Goal: Task Accomplishment & Management: Use online tool/utility

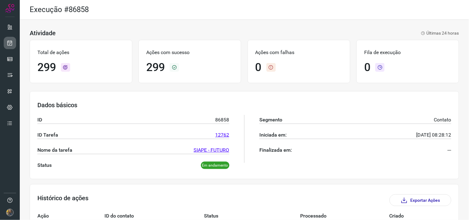
click at [10, 40] on icon at bounding box center [10, 43] width 6 height 6
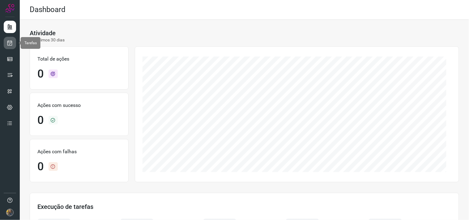
click at [5, 44] on link at bounding box center [10, 43] width 12 height 12
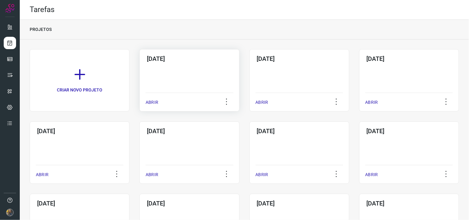
click at [176, 78] on div "02/10/2025 ABRIR" at bounding box center [189, 80] width 100 height 62
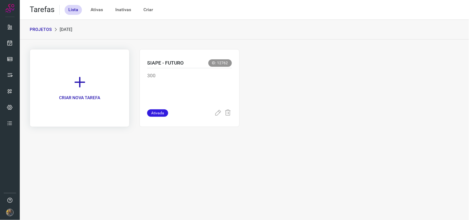
click at [76, 85] on icon at bounding box center [80, 82] width 14 height 14
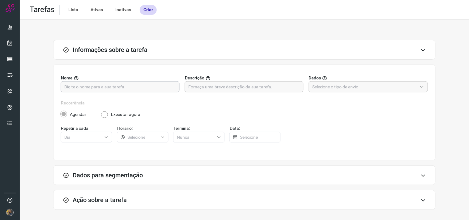
click at [136, 89] on input "text" at bounding box center [120, 87] width 112 height 11
type input "SIAPE - FUTURO"
drag, startPoint x: 272, startPoint y: 85, endPoint x: 284, endPoint y: 87, distance: 12.5
click at [271, 85] on input "text" at bounding box center [244, 87] width 112 height 11
click at [212, 88] on input "text" at bounding box center [244, 87] width 112 height 11
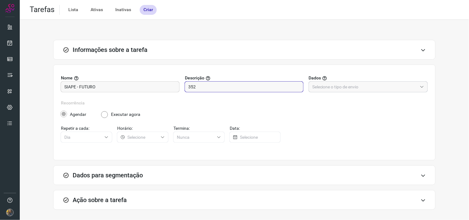
type input "352"
click at [332, 85] on input "text" at bounding box center [364, 87] width 105 height 11
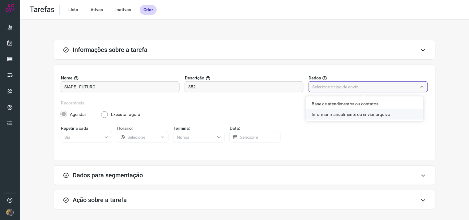
click at [325, 115] on li "Informar manualmente ou enviar arquivo" at bounding box center [365, 114] width 118 height 11
type input "Informar manualmente ou enviar arquivo"
radio input "false"
radio input "true"
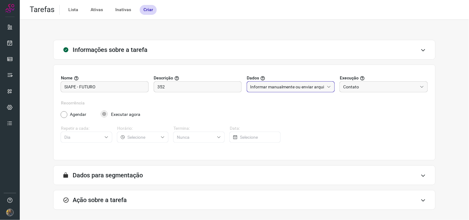
scroll to position [25, 0]
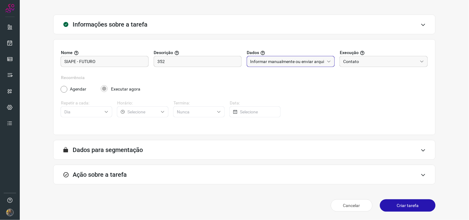
click at [174, 184] on div "Ação sobre a tarefa" at bounding box center [244, 175] width 382 height 20
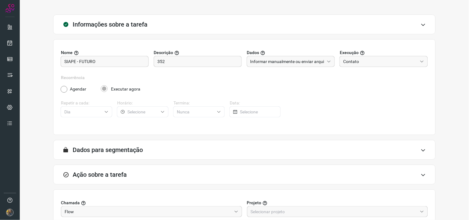
click at [175, 174] on div "Ação sobre a tarefa" at bounding box center [244, 175] width 382 height 20
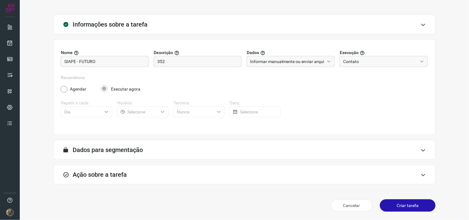
click at [266, 174] on div "Ação sobre a tarefa" at bounding box center [244, 175] width 382 height 20
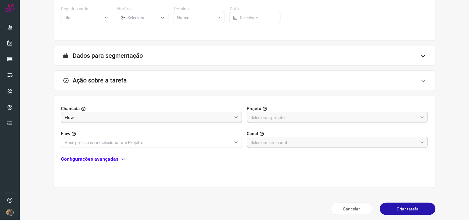
scroll to position [123, 0]
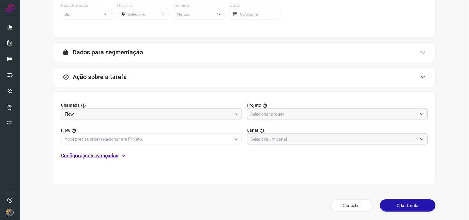
click at [290, 116] on input "text" at bounding box center [334, 114] width 167 height 11
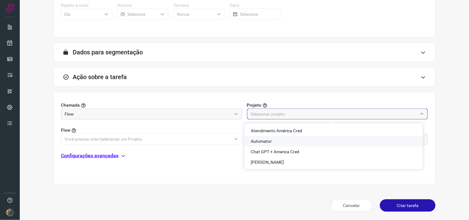
click at [270, 143] on li "Automator" at bounding box center [334, 141] width 178 height 11
type input "Automator"
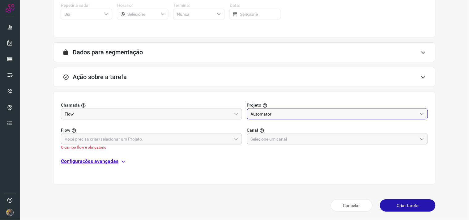
click at [153, 143] on input "text" at bounding box center [148, 139] width 167 height 11
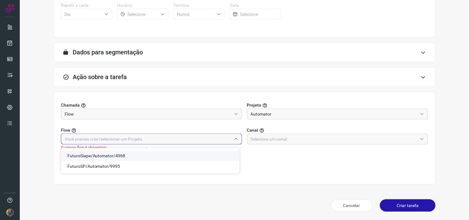
click at [118, 156] on span "FuturoSiape/Automator/4968" at bounding box center [96, 155] width 58 height 5
type input "FuturoSiape/Automator/4968"
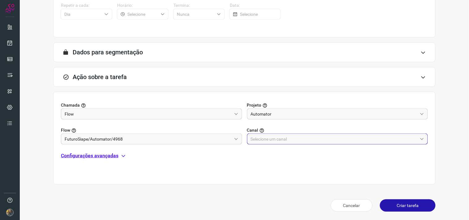
click at [296, 138] on input "text" at bounding box center [334, 139] width 167 height 11
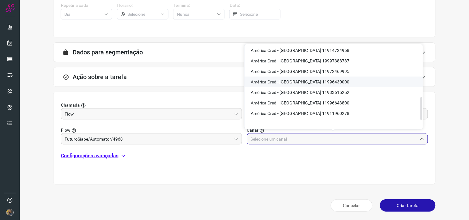
scroll to position [172, 0]
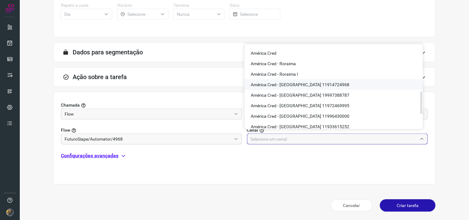
click at [307, 82] on span "América Cred - São Paulo 11914724968" at bounding box center [300, 84] width 99 height 5
type input "América Cred - São Paulo 11914724968"
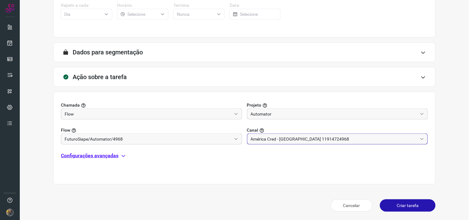
click at [100, 150] on div "Chamada Flow Projeto Automator Flow FuturoSiape/Automator/4968 Canal América Cr…" at bounding box center [244, 138] width 382 height 93
click at [103, 154] on p "Configurações avançadas" at bounding box center [90, 155] width 58 height 7
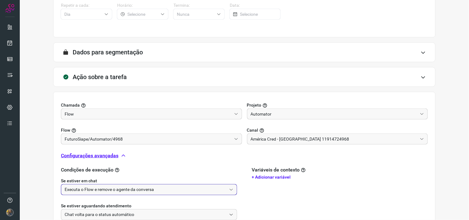
click at [105, 187] on input "Executa o Flow e remove o agente da conversa" at bounding box center [146, 190] width 162 height 11
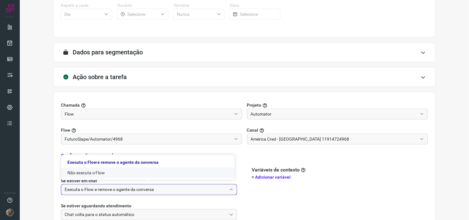
click at [95, 174] on li "Não executa o Flow" at bounding box center [147, 173] width 173 height 11
type input "Não executa o Flow"
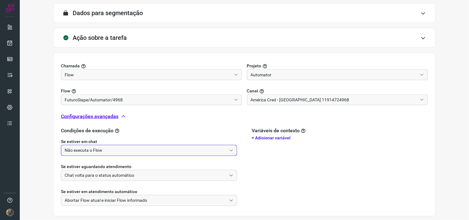
scroll to position [194, 0]
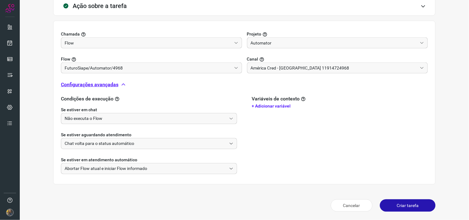
click at [406, 204] on button "Criar tarefa" at bounding box center [408, 205] width 56 height 12
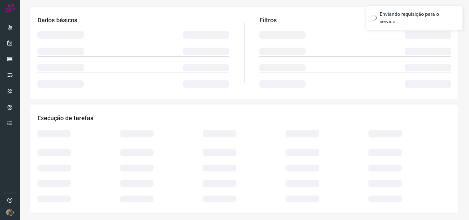
scroll to position [99, 0]
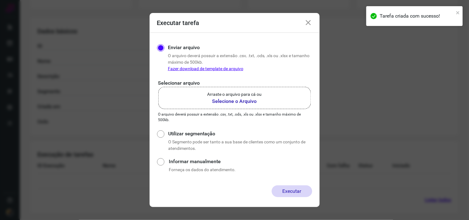
click at [262, 103] on label "Arraste o arquivo para cá ou Selecione o Arquivo" at bounding box center [234, 98] width 153 height 22
click at [0, 0] on input "Arraste o arquivo para cá ou Selecione o Arquivo" at bounding box center [0, 0] width 0 height 0
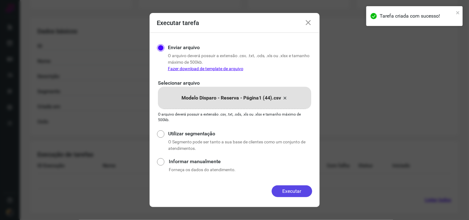
click at [291, 190] on button "Executar" at bounding box center [292, 192] width 41 height 12
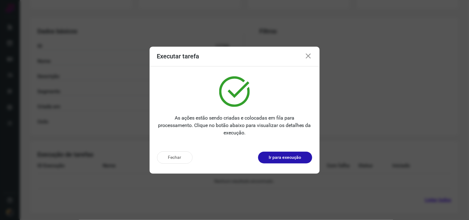
click at [283, 147] on div "Fechar Ir para execução" at bounding box center [235, 160] width 170 height 27
click at [283, 156] on p "Ir para execução" at bounding box center [285, 157] width 32 height 6
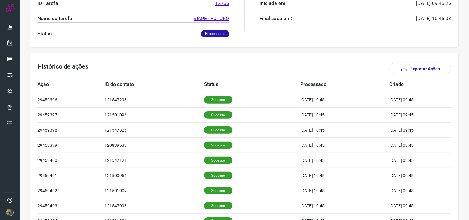
scroll to position [137, 0]
